Goal: Find specific page/section: Find specific page/section

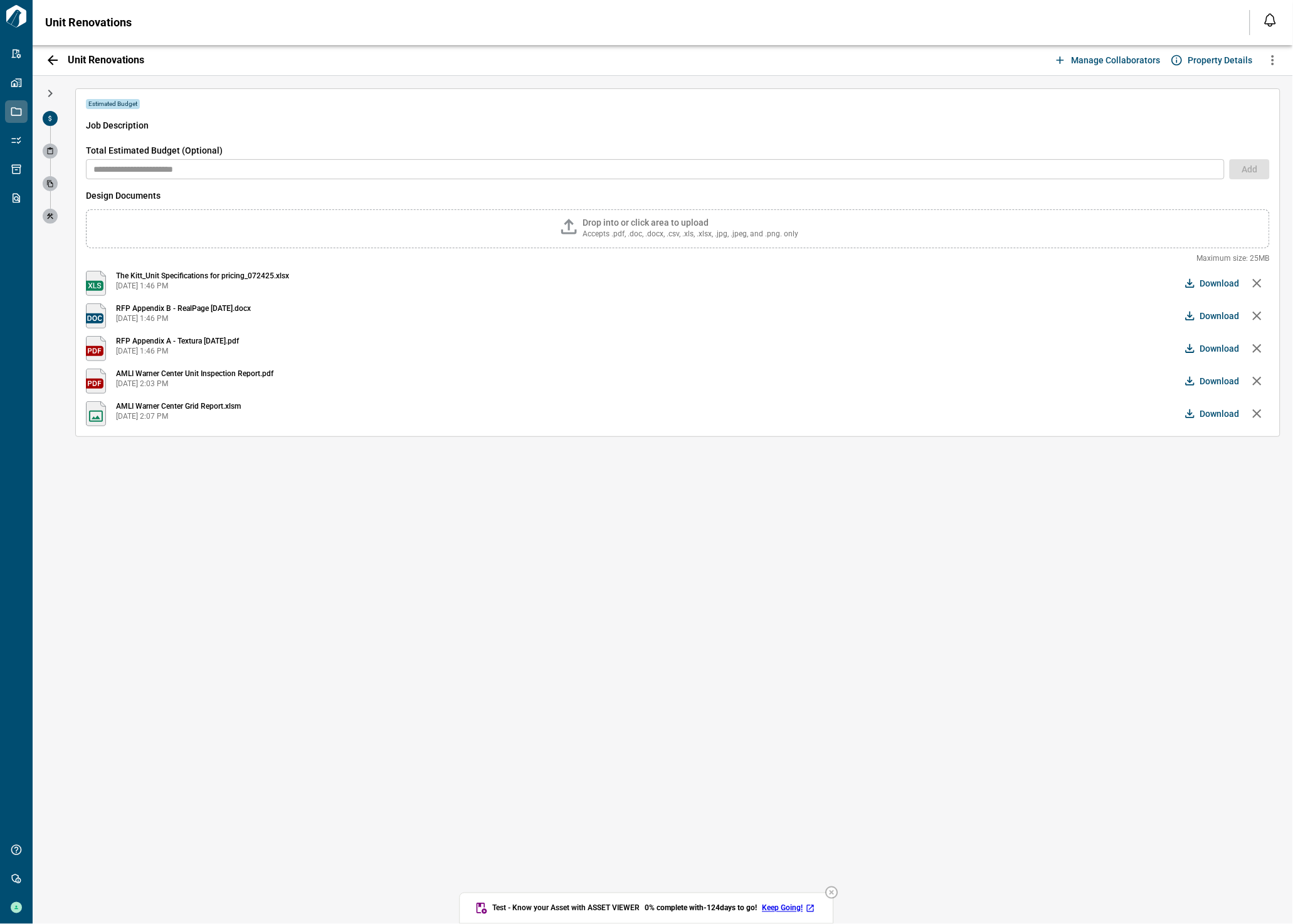
click at [56, 63] on icon "button" at bounding box center [53, 60] width 15 height 15
